Goal: Task Accomplishment & Management: Complete application form

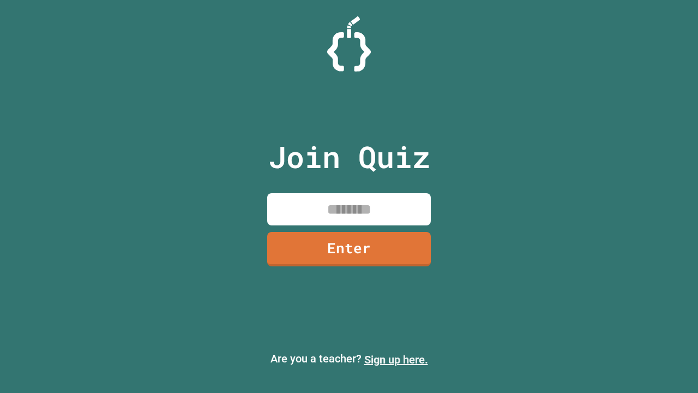
click at [396, 359] on link "Sign up here." at bounding box center [396, 359] width 64 height 13
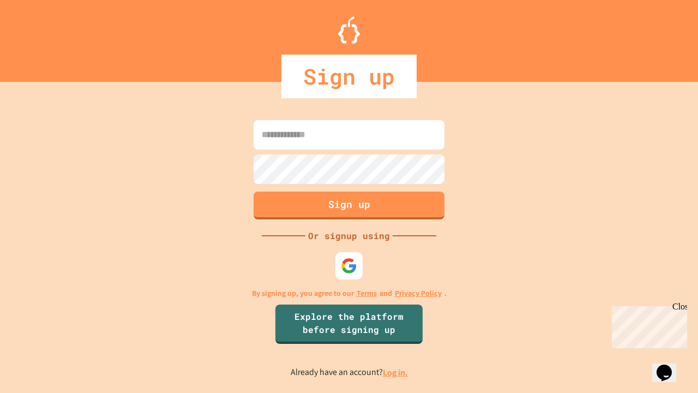
click at [396, 372] on link "Log in." at bounding box center [395, 371] width 25 height 11
